Goal: Information Seeking & Learning: Learn about a topic

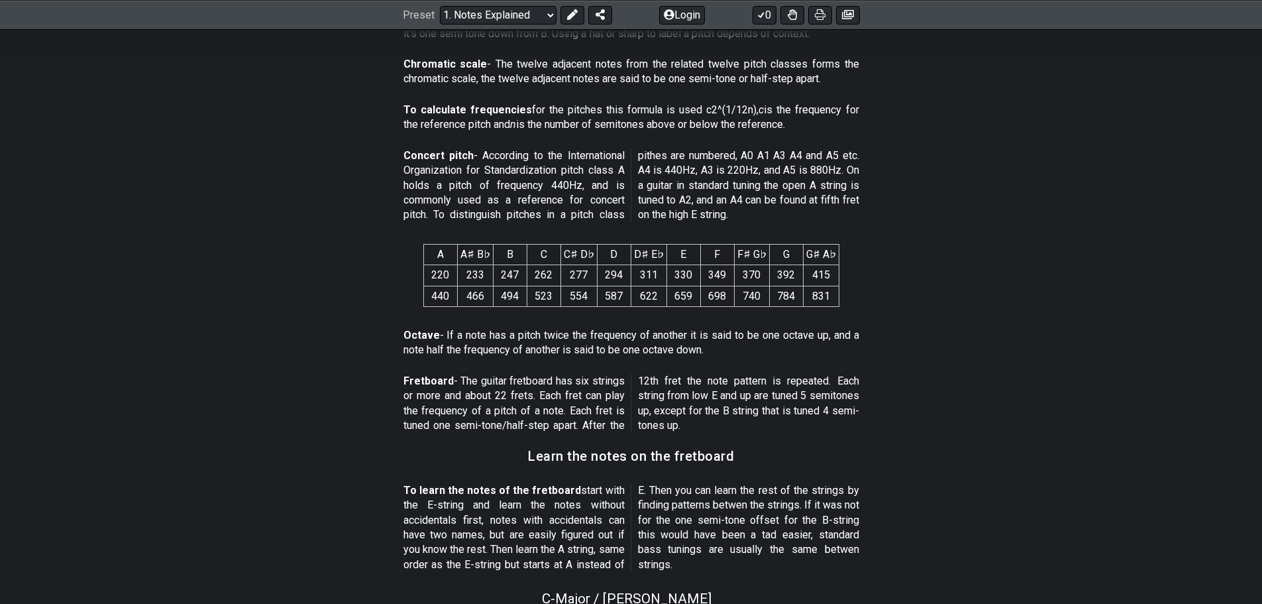
scroll to position [795, 0]
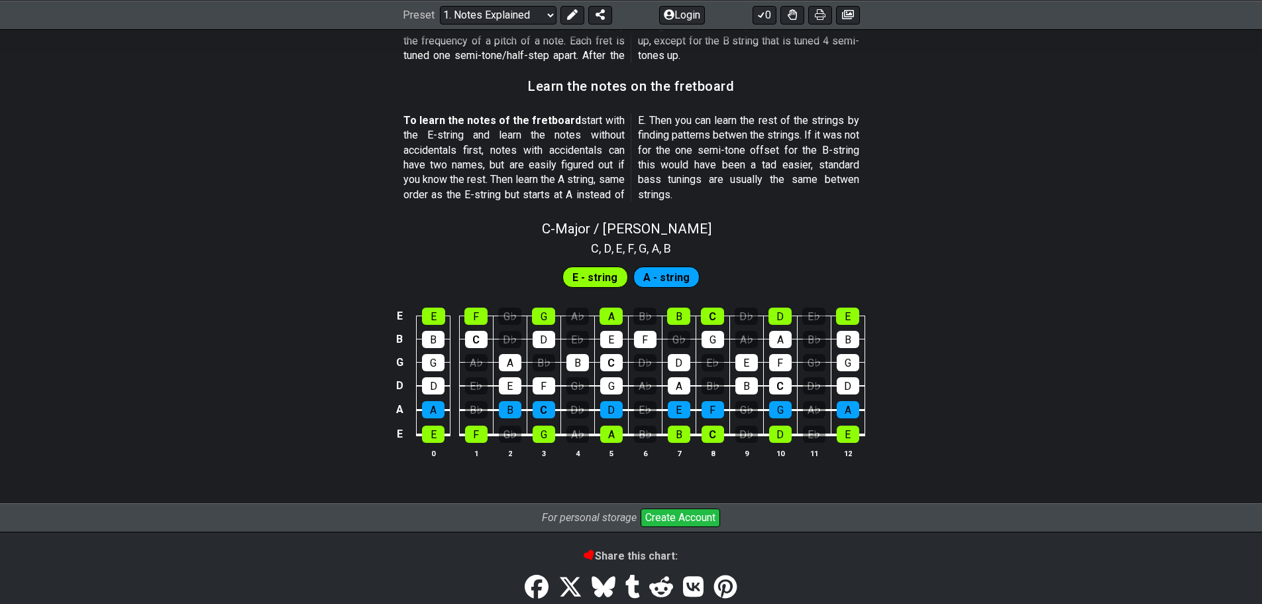
scroll to position [1109, 0]
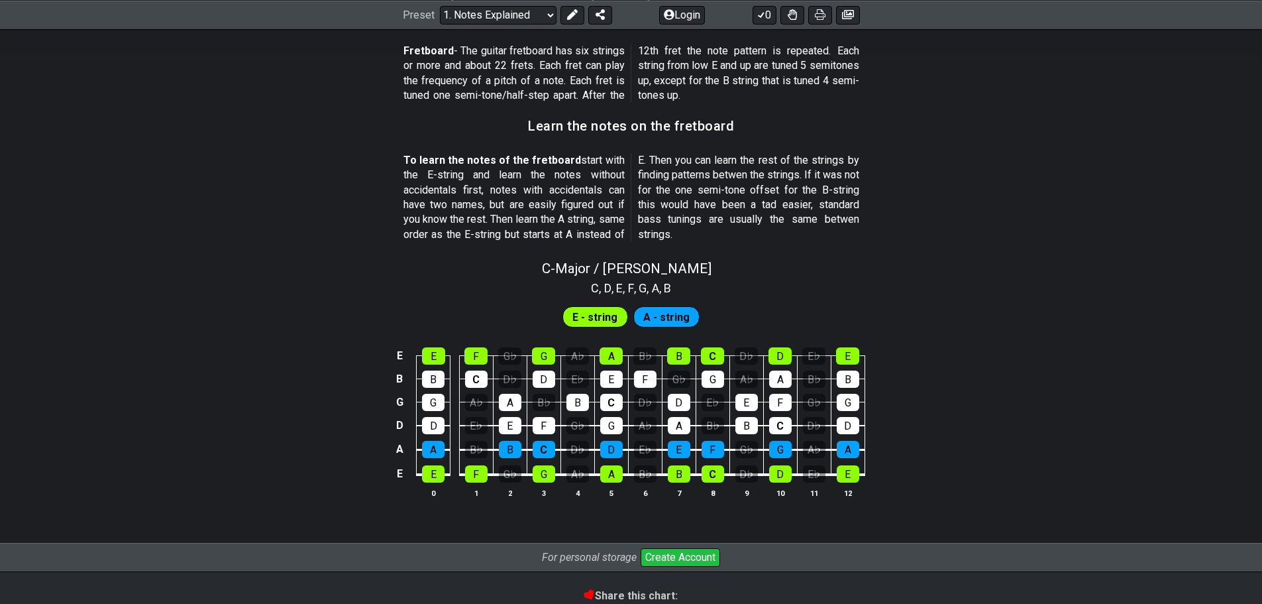
click at [605, 312] on span "E - string" at bounding box center [595, 316] width 45 height 19
click at [614, 378] on div "E" at bounding box center [611, 378] width 23 height 17
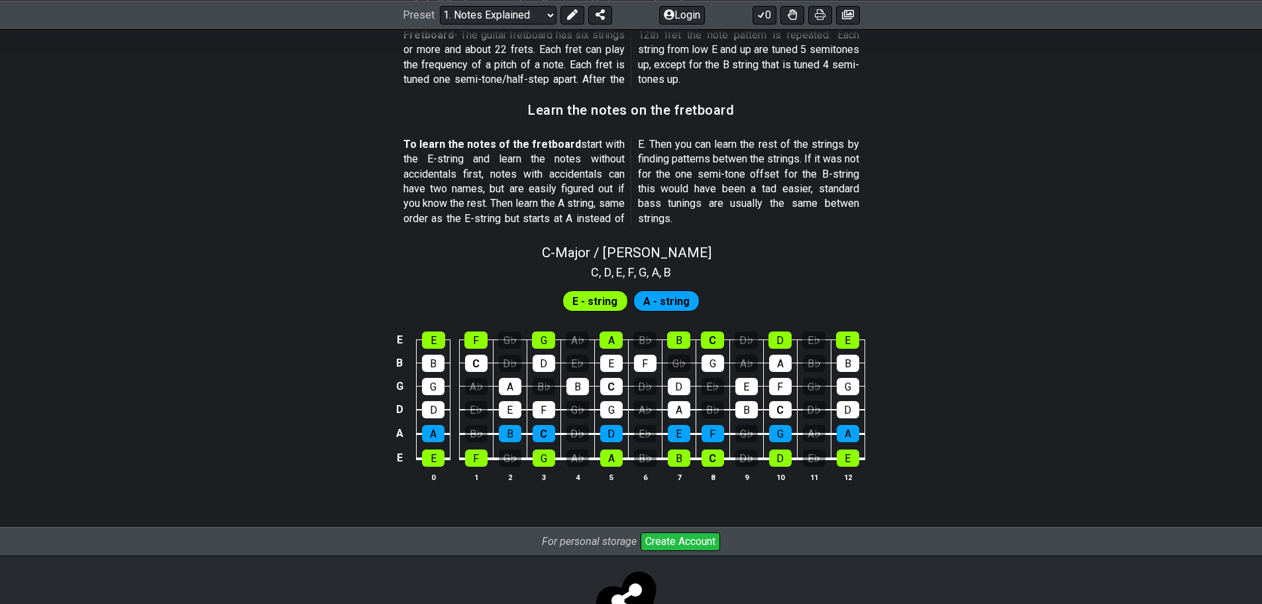
scroll to position [1113, 0]
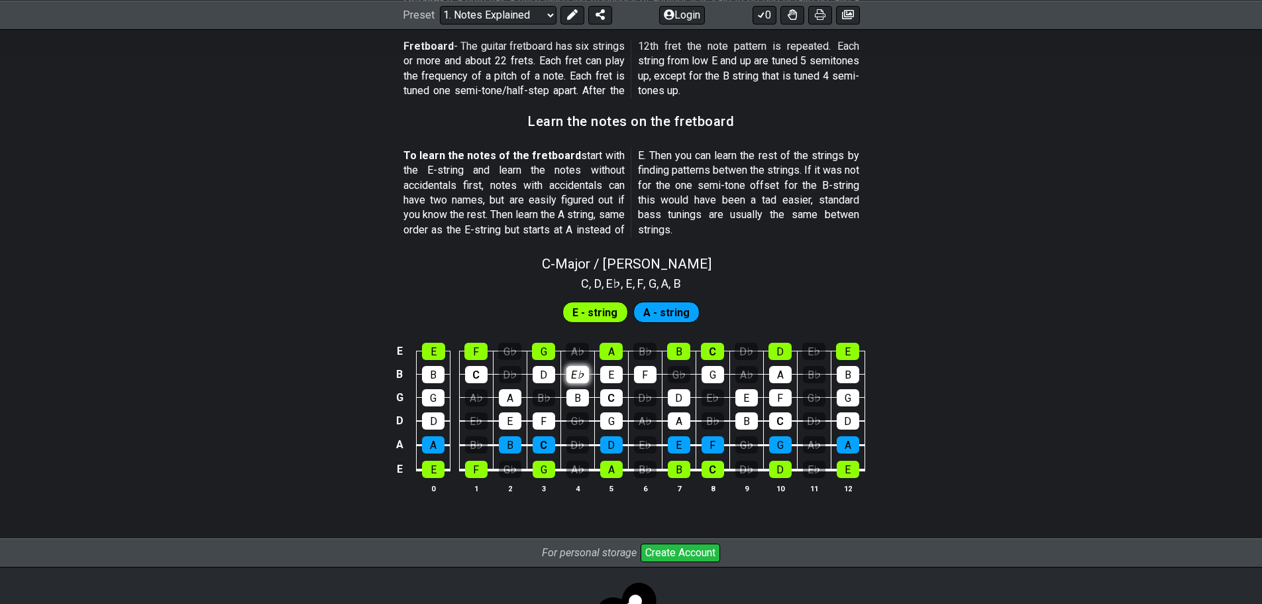
click at [574, 371] on div "E♭" at bounding box center [578, 374] width 23 height 17
click at [575, 372] on div "E♭" at bounding box center [578, 374] width 23 height 17
click at [437, 469] on div "E" at bounding box center [433, 469] width 23 height 17
click at [436, 469] on div "E" at bounding box center [433, 469] width 23 height 17
click at [616, 315] on span "E - string" at bounding box center [595, 312] width 45 height 19
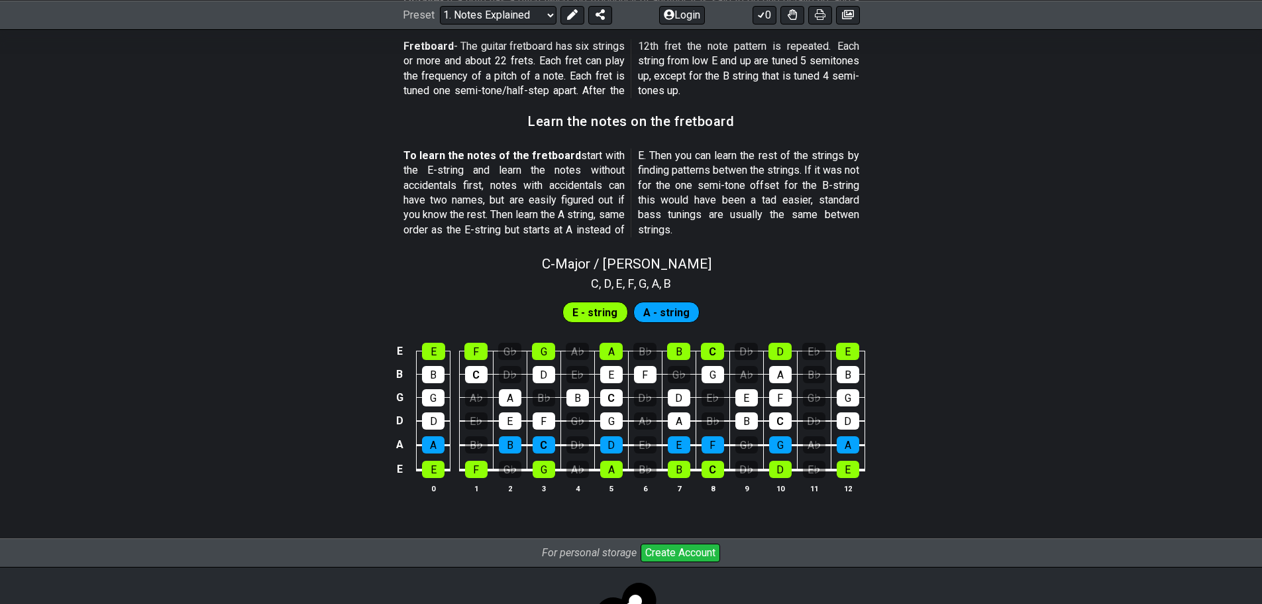
click at [640, 310] on div "A - string" at bounding box center [667, 312] width 67 height 21
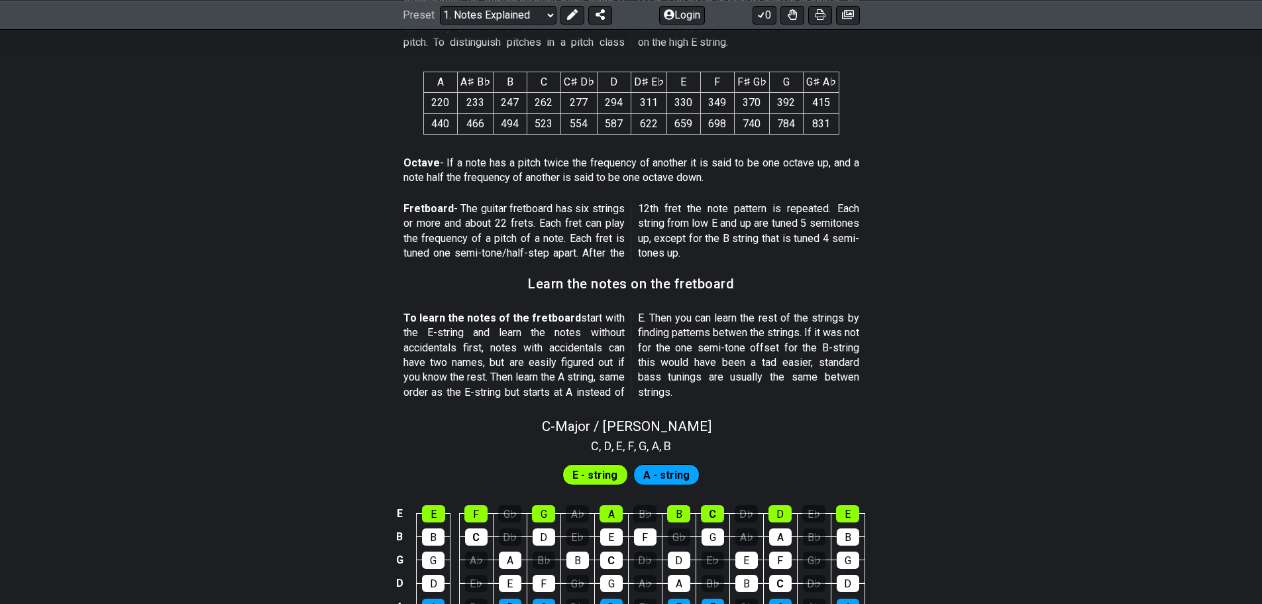
scroll to position [848, 0]
